Goal: Information Seeking & Learning: Learn about a topic

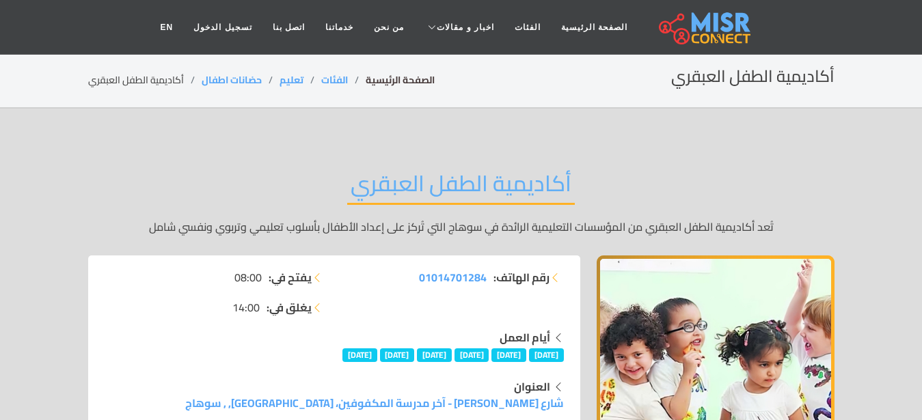
click at [399, 83] on link "الصفحة الرئيسية" at bounding box center [400, 80] width 69 height 18
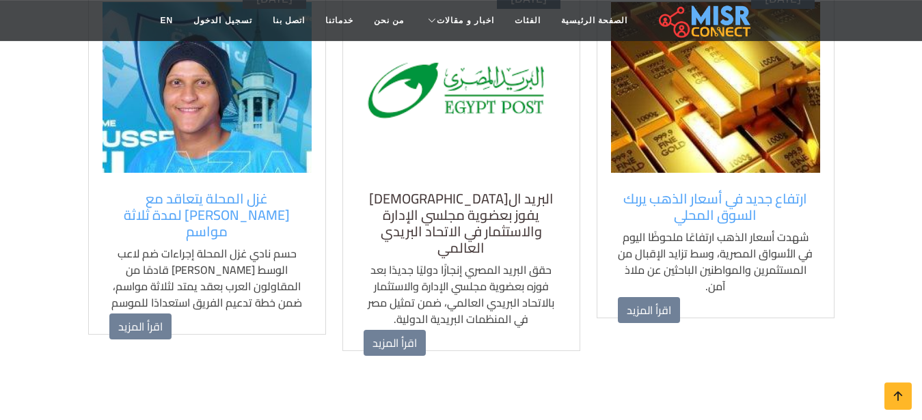
scroll to position [1045, 0]
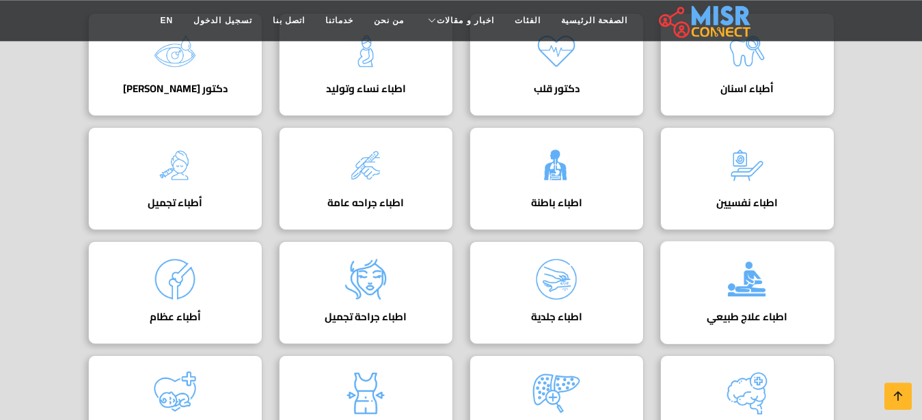
scroll to position [279, 0]
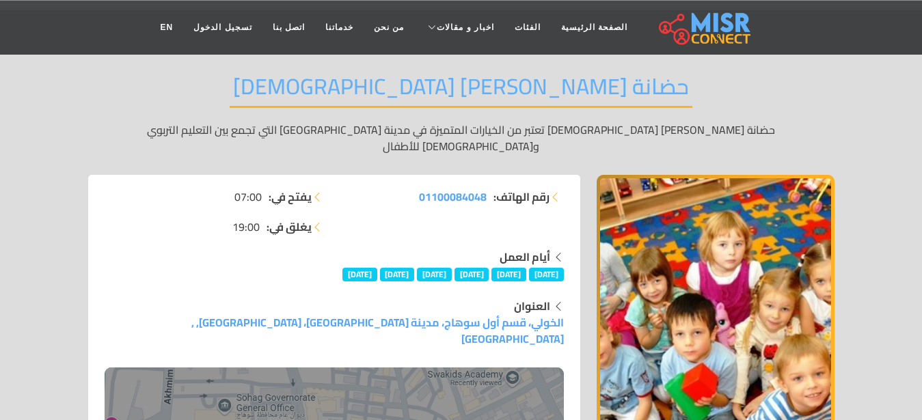
scroll to position [139, 0]
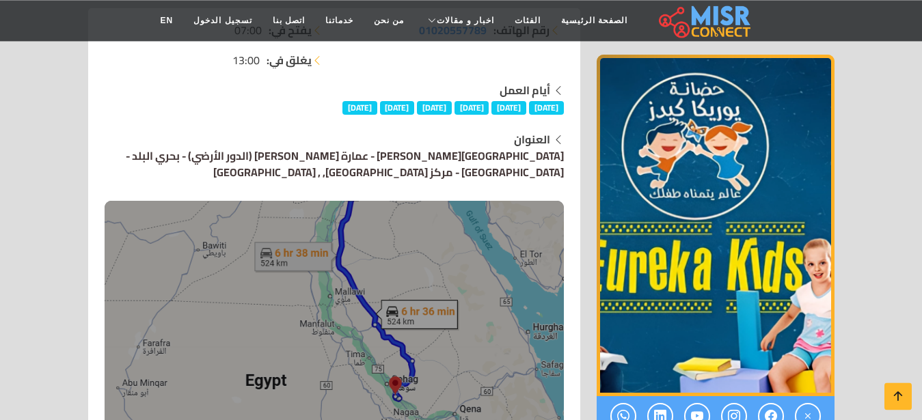
scroll to position [279, 0]
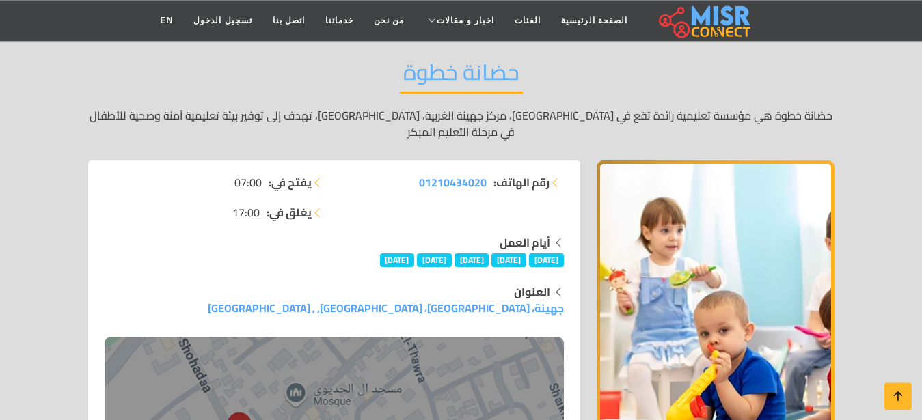
scroll to position [139, 0]
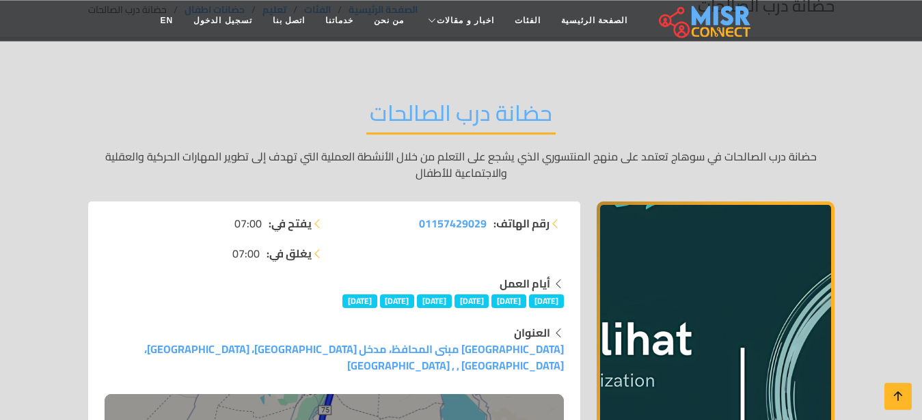
scroll to position [70, 0]
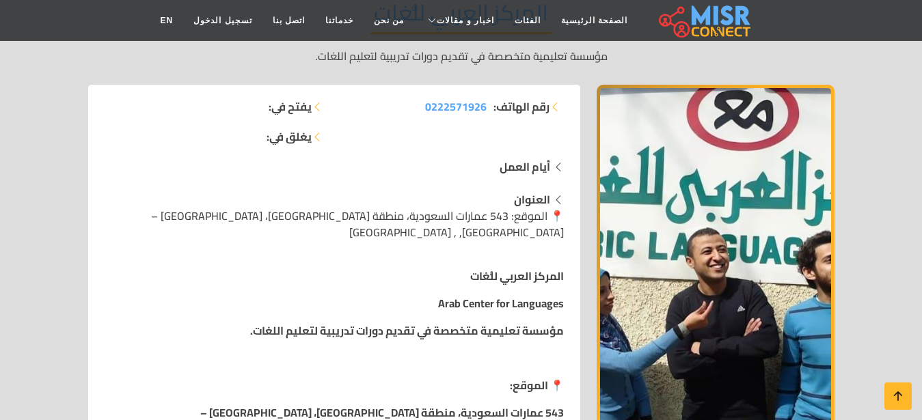
scroll to position [209, 0]
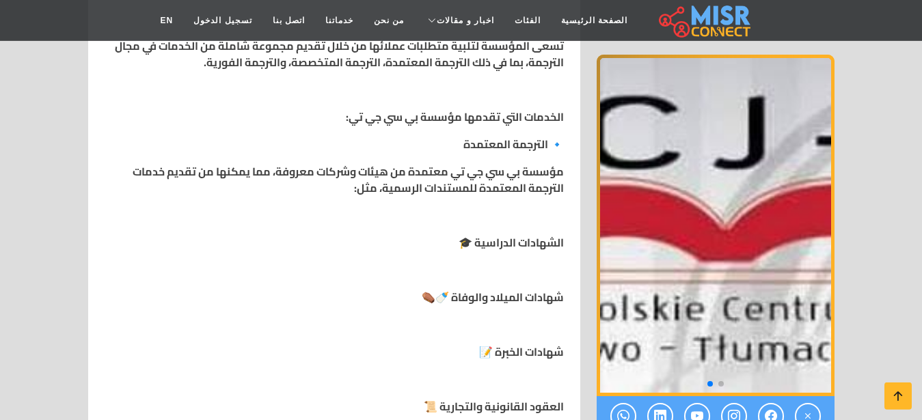
scroll to position [627, 0]
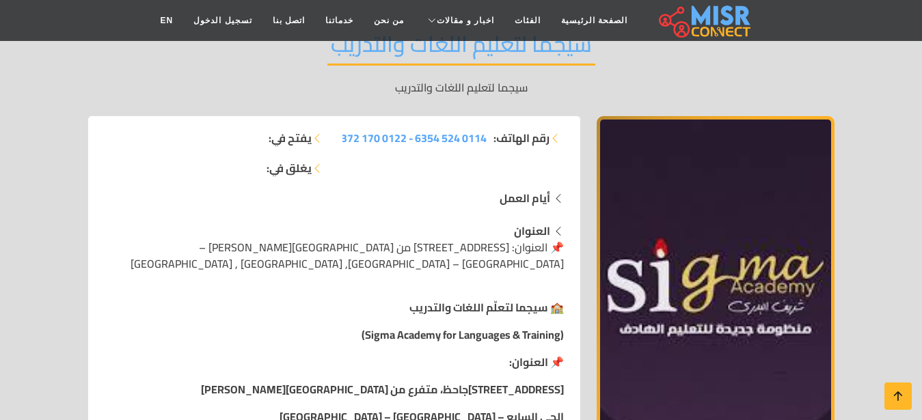
scroll to position [70, 0]
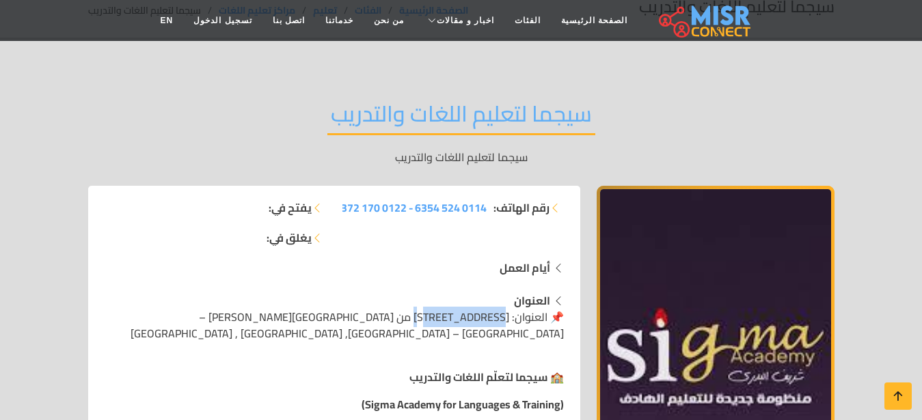
drag, startPoint x: 506, startPoint y: 301, endPoint x: 434, endPoint y: 305, distance: 72.5
click at [434, 307] on span "📌 العنوان: 20 شارع الجاحظ، متفرع من شارع عبد الله العربي الحي السابع – مدينة نص…" at bounding box center [347, 325] width 433 height 37
click at [404, 307] on span "📌 العنوان: 20 شارع الجاحظ، متفرع من شارع عبد الله العربي الحي السابع – مدينة نص…" at bounding box center [347, 325] width 433 height 37
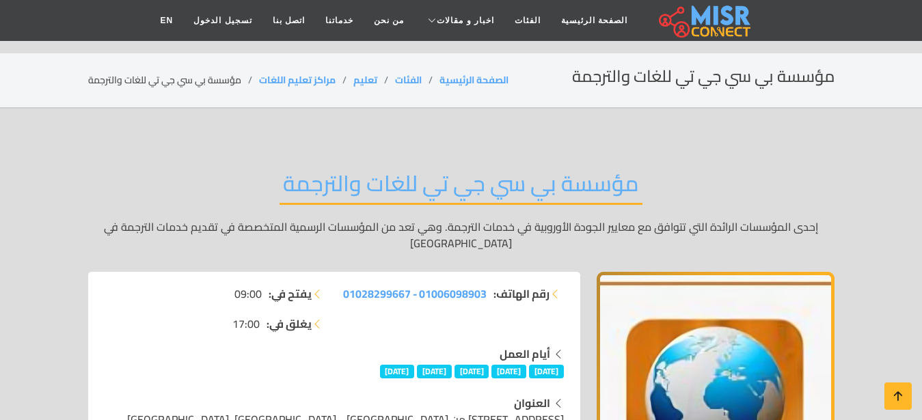
scroll to position [627, 0]
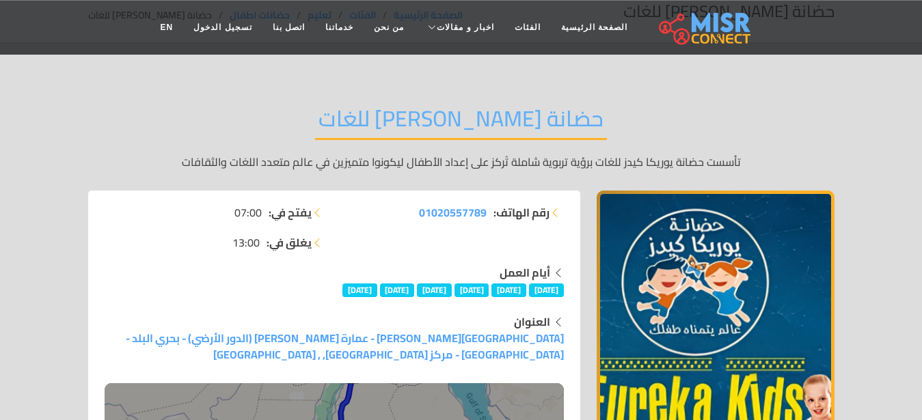
scroll to position [139, 0]
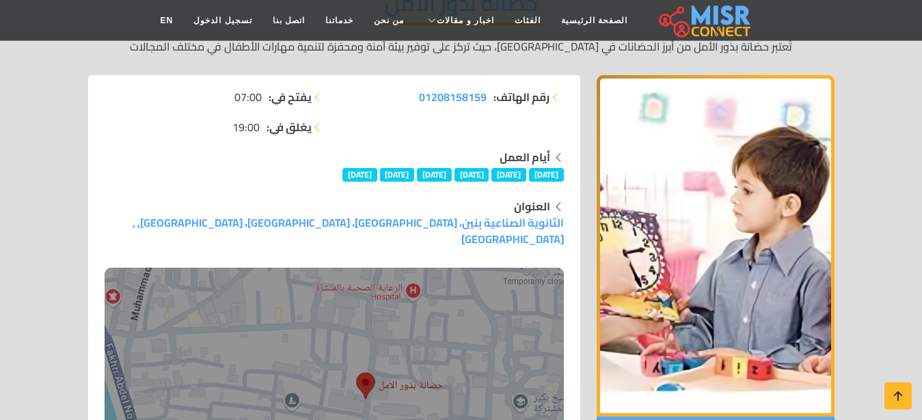
scroll to position [139, 0]
